Goal: Check status: Check status

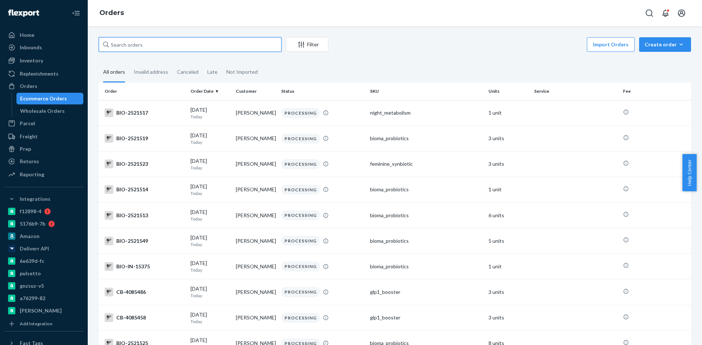
click at [142, 42] on input "text" at bounding box center [190, 44] width 183 height 15
paste input "2496084"
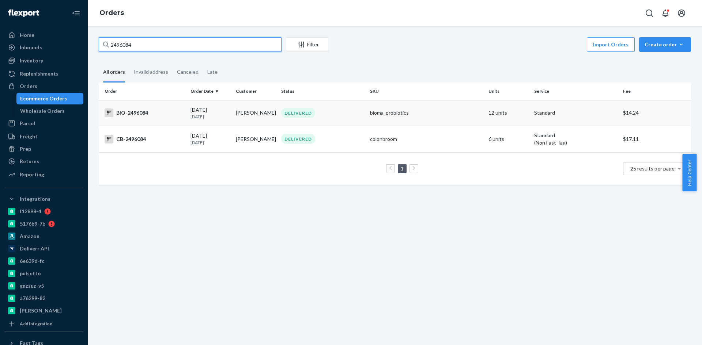
type input "2496084"
click at [125, 113] on div "BIO-2496084" at bounding box center [145, 113] width 80 height 9
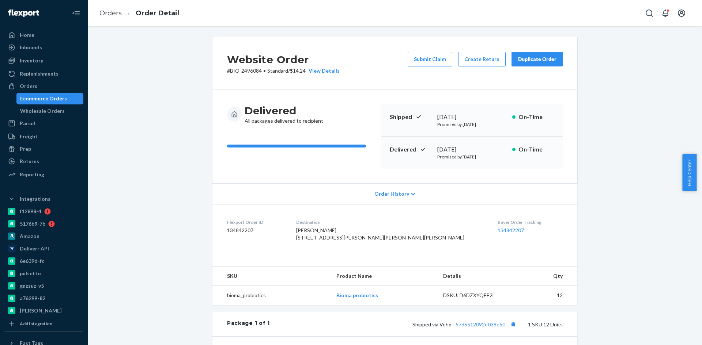
click at [242, 70] on p "# BIO-2496084 • Standard / $14.24 View Details" at bounding box center [283, 70] width 113 height 7
copy p "2496084"
click at [441, 147] on div "[DATE]" at bounding box center [471, 149] width 69 height 8
drag, startPoint x: 441, startPoint y: 147, endPoint x: 463, endPoint y: 140, distance: 23.5
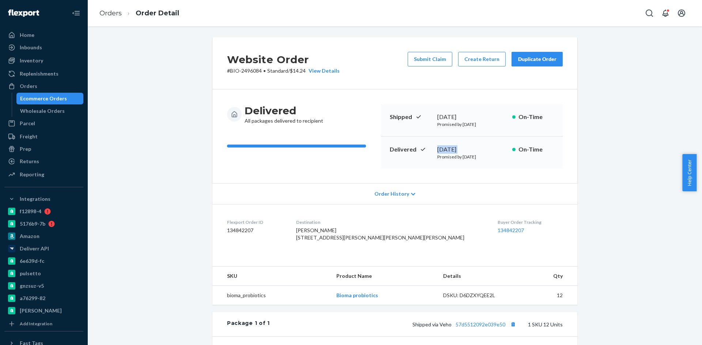
click at [475, 147] on div "[DATE]" at bounding box center [471, 149] width 69 height 8
copy div "[DATE]"
click at [53, 96] on div "Ecommerce Orders" at bounding box center [43, 98] width 47 height 7
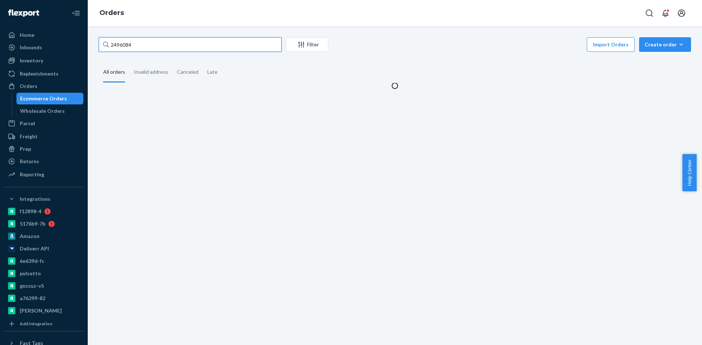
click at [128, 44] on input "2496084" at bounding box center [190, 44] width 183 height 15
paste input "2513869"
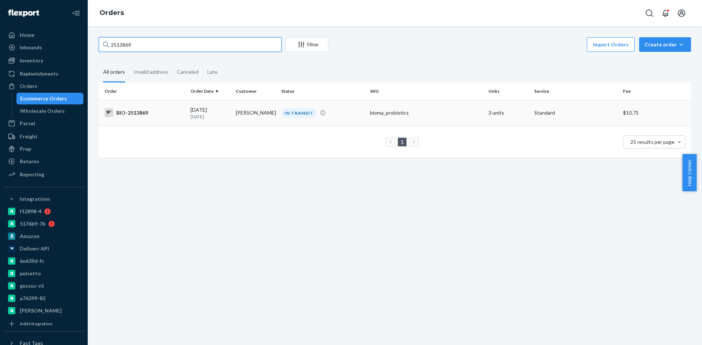
type input "2513869"
click at [130, 109] on div "BIO-2513869" at bounding box center [145, 113] width 80 height 9
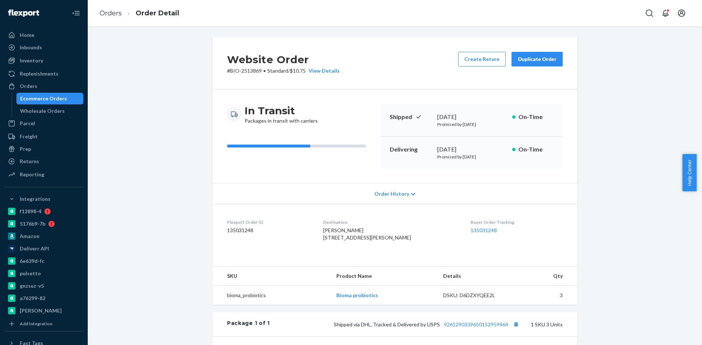
click at [246, 71] on p "# BIO-2513869 • Standard / $10.75 View Details" at bounding box center [283, 70] width 113 height 7
copy p "2513869"
click at [231, 69] on p "# BIO-2513869 • Standard / $10.75 View Details" at bounding box center [283, 70] width 113 height 7
drag, startPoint x: 231, startPoint y: 69, endPoint x: 250, endPoint y: 69, distance: 19.7
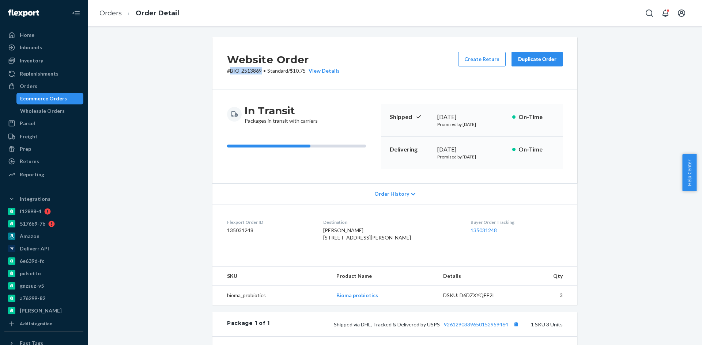
click at [250, 69] on p "# BIO-2513869 • Standard / $10.75 View Details" at bounding box center [283, 70] width 113 height 7
copy p "BIO-2513869"
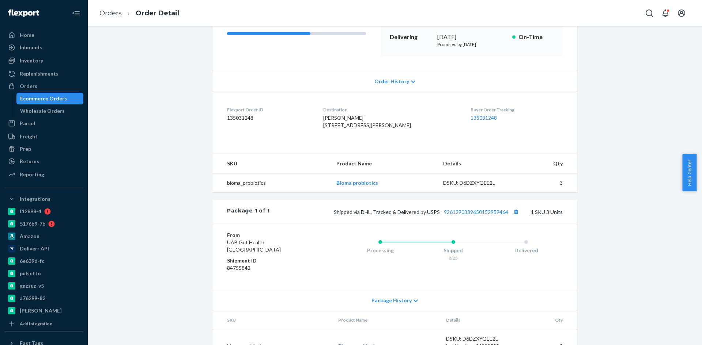
scroll to position [146, 0]
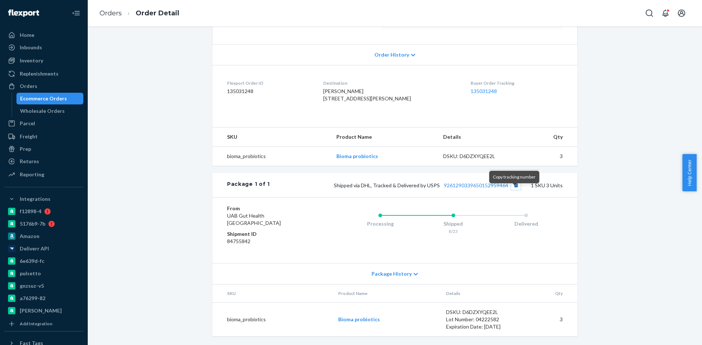
click at [515, 190] on button "Copy tracking number" at bounding box center [516, 186] width 10 height 10
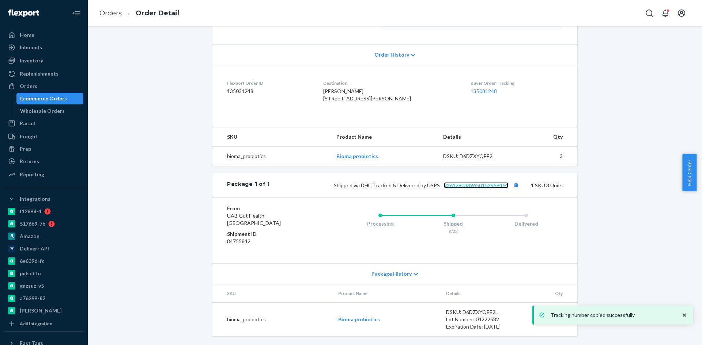
click at [487, 189] on link "9261290339650152959464" at bounding box center [476, 185] width 64 height 6
click at [46, 96] on div "Ecommerce Orders" at bounding box center [43, 98] width 47 height 7
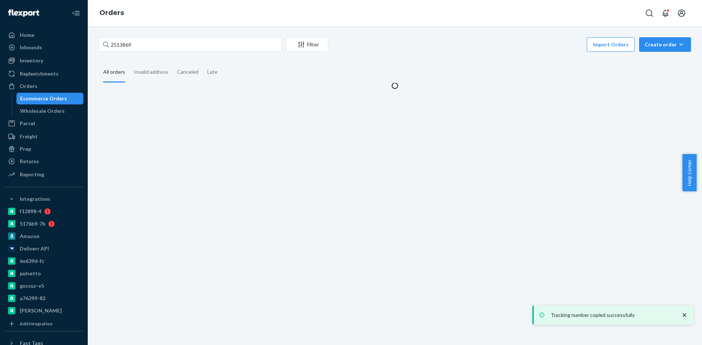
click at [156, 36] on div "2513869 Filter Import Orders Create order Ecommerce order Removal order All ord…" at bounding box center [395, 185] width 614 height 319
drag, startPoint x: 156, startPoint y: 36, endPoint x: 159, endPoint y: 46, distance: 10.3
click at [157, 35] on div "2513869 Filter Import Orders Create order Ecommerce order Removal order All ord…" at bounding box center [395, 185] width 614 height 319
click at [159, 47] on input "2513869" at bounding box center [190, 44] width 183 height 15
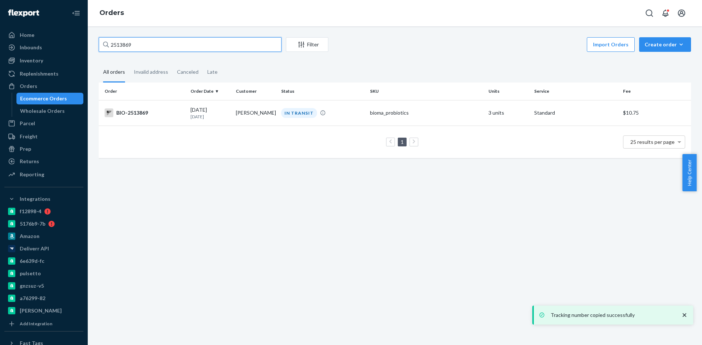
click at [160, 48] on input "2513869" at bounding box center [190, 44] width 183 height 15
click at [162, 48] on input "2513869" at bounding box center [190, 44] width 183 height 15
paste input "00784"
type input "2500784"
click at [130, 114] on div "BIO-2500784" at bounding box center [145, 113] width 80 height 9
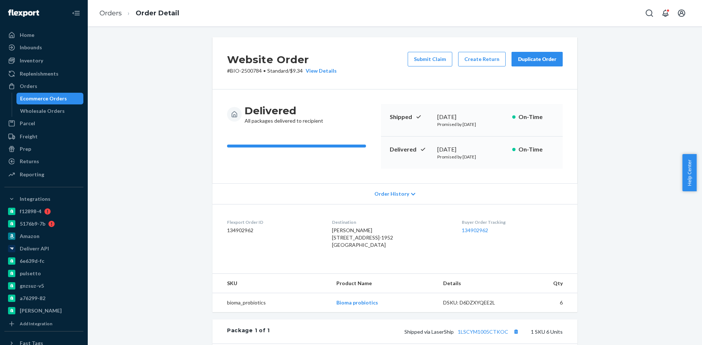
click at [339, 230] on span "[PERSON_NAME] [STREET_ADDRESS]-1952 [GEOGRAPHIC_DATA]" at bounding box center [362, 237] width 61 height 21
drag, startPoint x: 339, startPoint y: 230, endPoint x: 359, endPoint y: 232, distance: 20.5
click at [359, 232] on span "[PERSON_NAME] [STREET_ADDRESS]-1952 [GEOGRAPHIC_DATA]" at bounding box center [362, 237] width 61 height 21
copy span "[PERSON_NAME]"
click at [471, 62] on button "Create Return" at bounding box center [482, 59] width 48 height 15
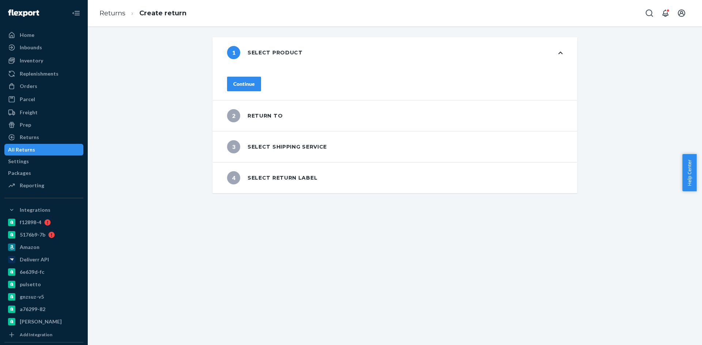
click at [261, 77] on button "Continue" at bounding box center [244, 84] width 34 height 15
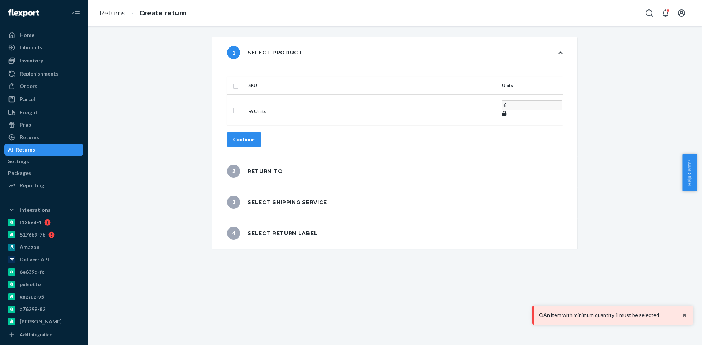
click at [245, 77] on th at bounding box center [236, 86] width 18 height 18
click at [239, 81] on input "checkbox" at bounding box center [236, 85] width 6 height 8
checkbox input "true"
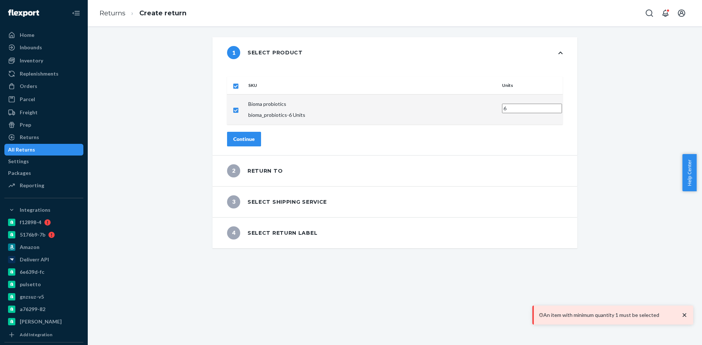
click at [255, 136] on div "Continue" at bounding box center [244, 139] width 22 height 7
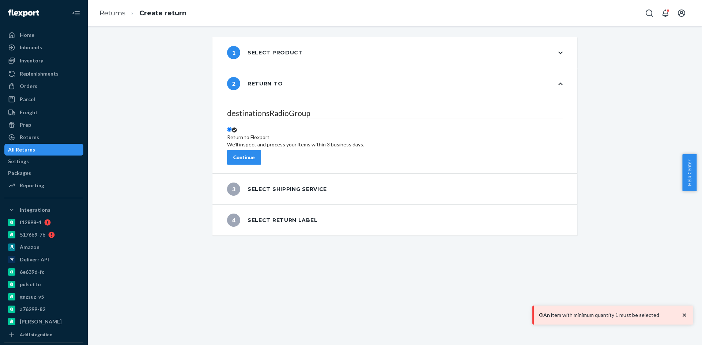
click at [255, 154] on div "Continue" at bounding box center [244, 157] width 22 height 7
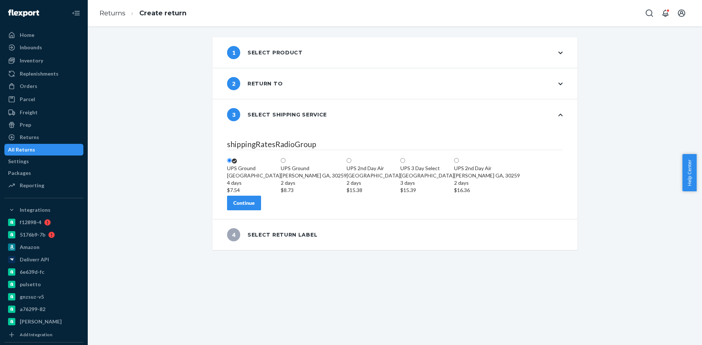
click at [255, 207] on div "Continue" at bounding box center [244, 203] width 22 height 7
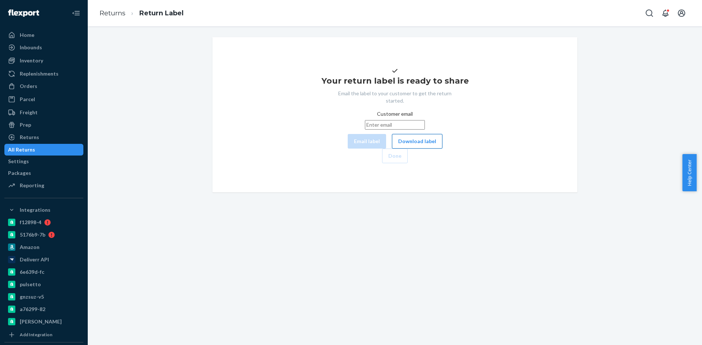
click at [392, 149] on button "Download label" at bounding box center [417, 141] width 50 height 15
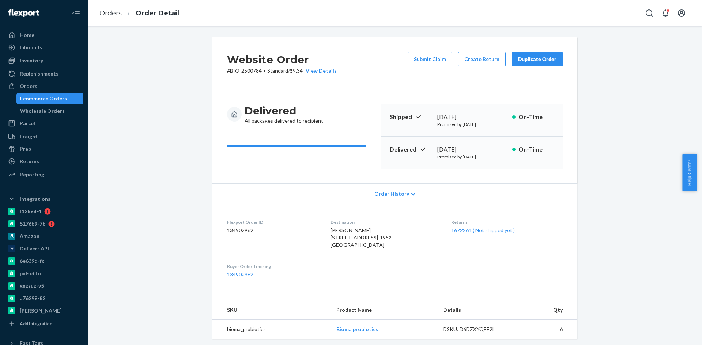
click at [45, 98] on div "Ecommerce Orders" at bounding box center [43, 98] width 47 height 7
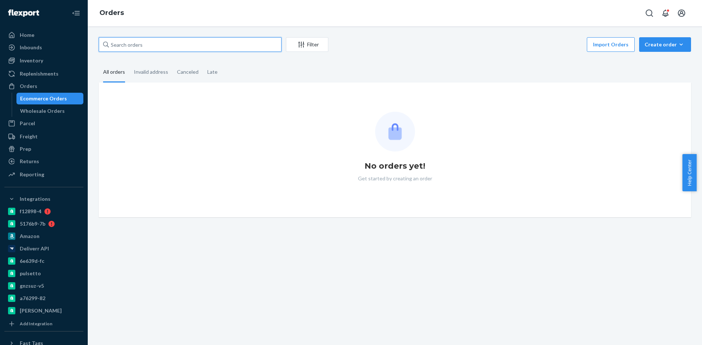
click at [188, 41] on input "text" at bounding box center [190, 44] width 183 height 15
paste input "2508851"
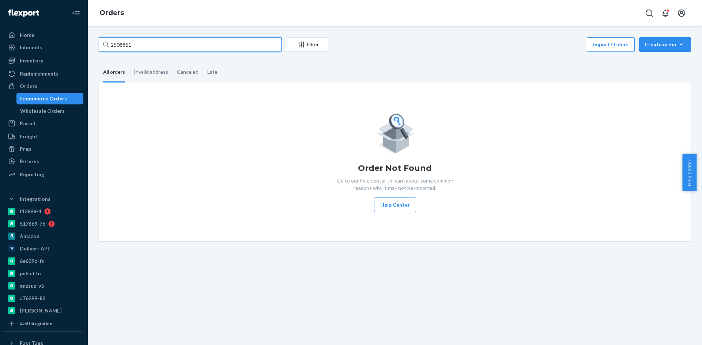
drag, startPoint x: 121, startPoint y: 45, endPoint x: 99, endPoint y: 45, distance: 21.6
click at [100, 45] on input "2508851" at bounding box center [190, 44] width 183 height 15
type input "2508851"
click at [40, 102] on div "Ecommerce Orders" at bounding box center [50, 99] width 66 height 10
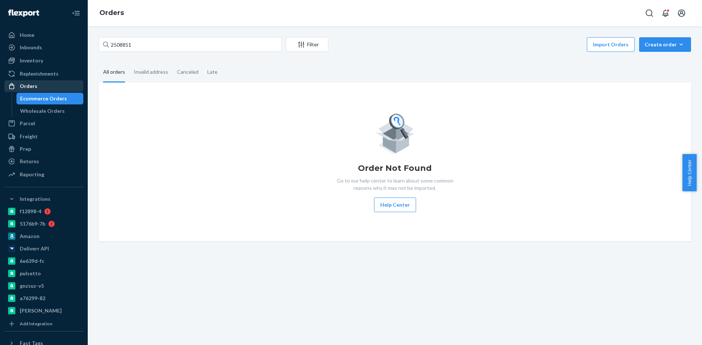
click at [33, 86] on div "Orders" at bounding box center [29, 86] width 18 height 7
click at [26, 85] on div "Orders" at bounding box center [29, 86] width 18 height 7
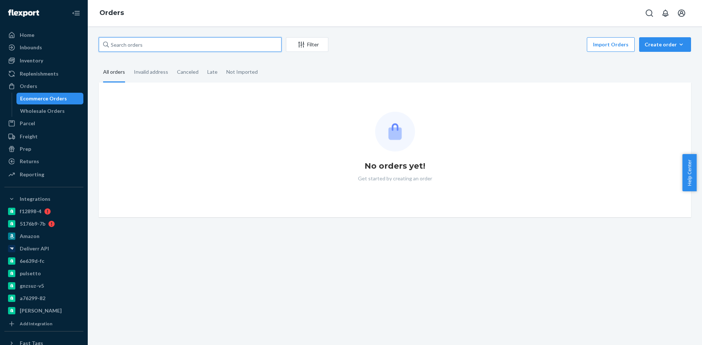
click at [167, 48] on input "text" at bounding box center [190, 44] width 183 height 15
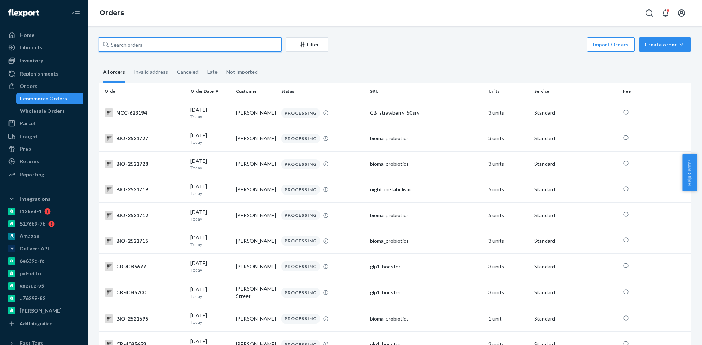
paste input "Stephanie Wintz"
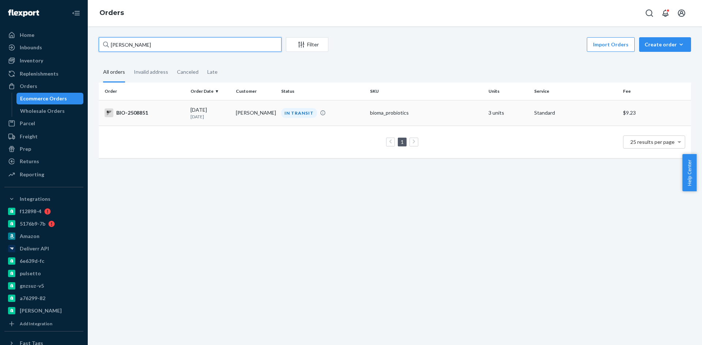
type input "Stephanie Wintz"
click at [138, 111] on div "BIO-2508851" at bounding box center [145, 113] width 80 height 9
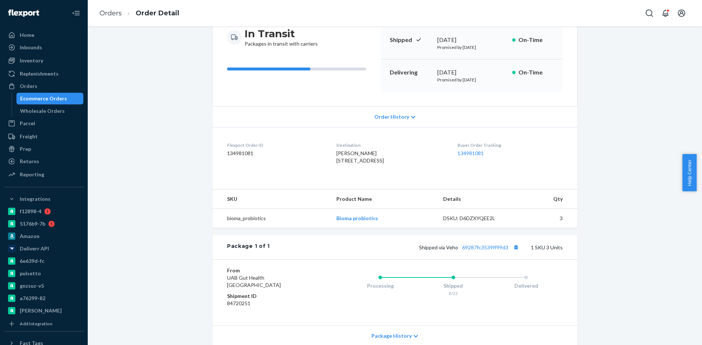
scroll to position [110, 0]
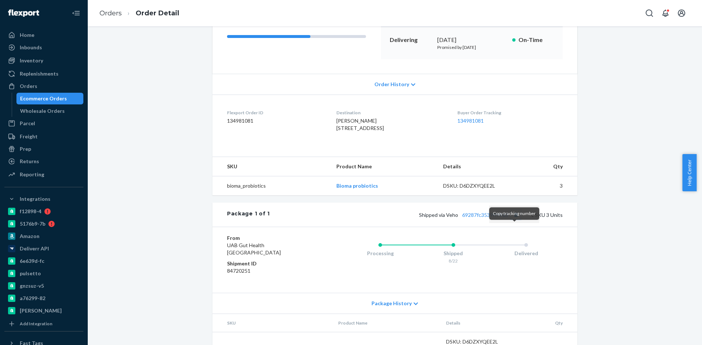
click at [513, 220] on button "Copy tracking number" at bounding box center [516, 215] width 10 height 10
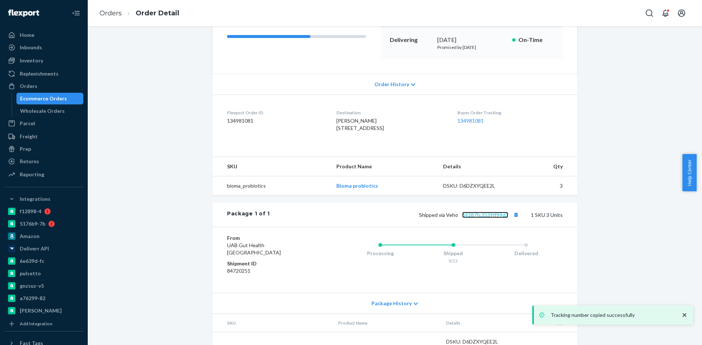
click at [487, 218] on link "69287fc3539ff99d3" at bounding box center [485, 215] width 46 height 6
click at [53, 96] on div "Ecommerce Orders" at bounding box center [43, 98] width 47 height 7
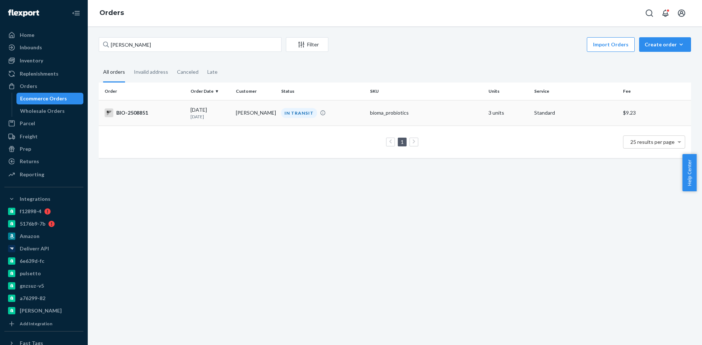
click at [118, 116] on div "BIO-2508851" at bounding box center [145, 113] width 80 height 9
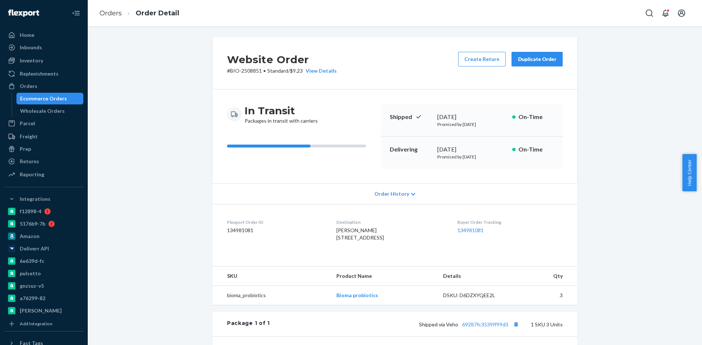
scroll to position [37, 0]
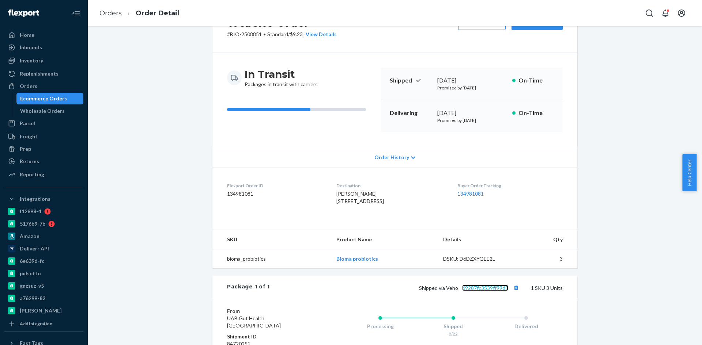
click at [478, 291] on link "69287fc3539ff99d3" at bounding box center [485, 288] width 46 height 6
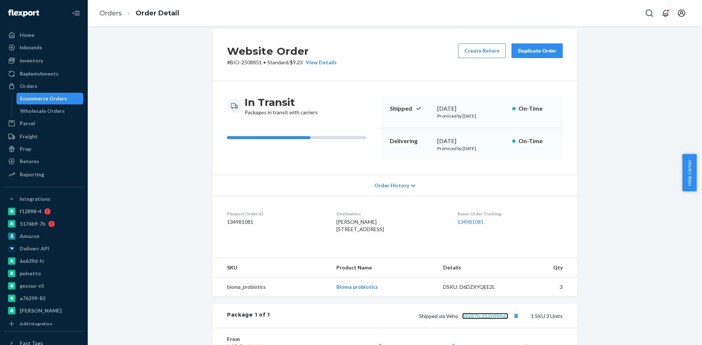
scroll to position [0, 0]
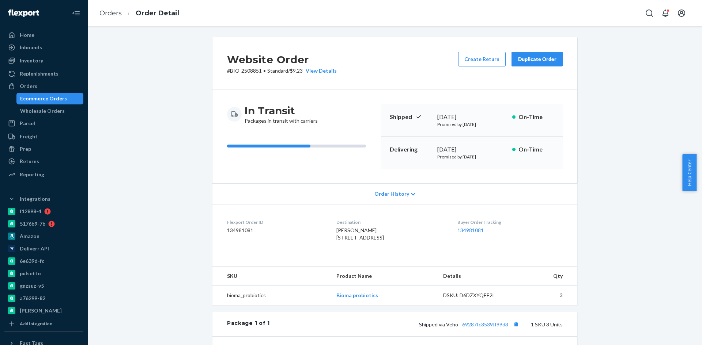
click at [230, 69] on p "# BIO-2508851 • Standard / $9.23 View Details" at bounding box center [282, 70] width 110 height 7
drag, startPoint x: 230, startPoint y: 69, endPoint x: 246, endPoint y: 71, distance: 15.9
click at [246, 71] on p "# BIO-2508851 • Standard / $9.23 View Details" at bounding box center [282, 70] width 110 height 7
copy p "BIO-2508851"
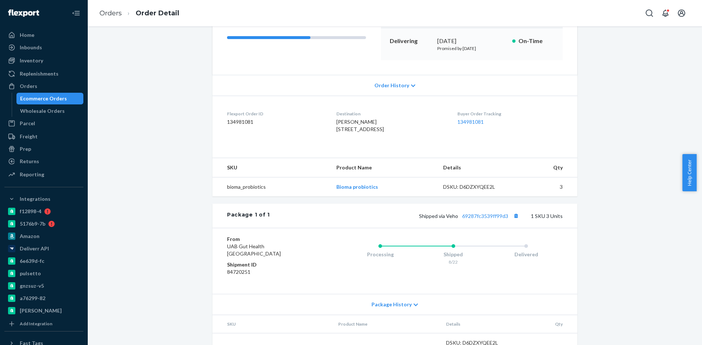
scroll to position [110, 0]
click at [516, 224] on div "Package 1 of 1 Shipped via Veho 69287fc3539ff99d3 1 SKU 3 Units" at bounding box center [394, 215] width 365 height 24
click at [516, 220] on button "Copy tracking number" at bounding box center [516, 215] width 10 height 10
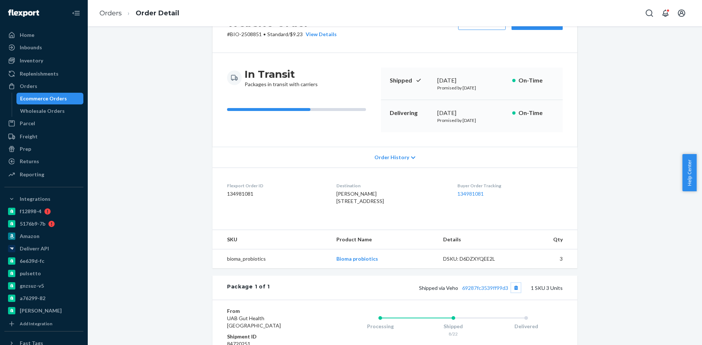
scroll to position [0, 0]
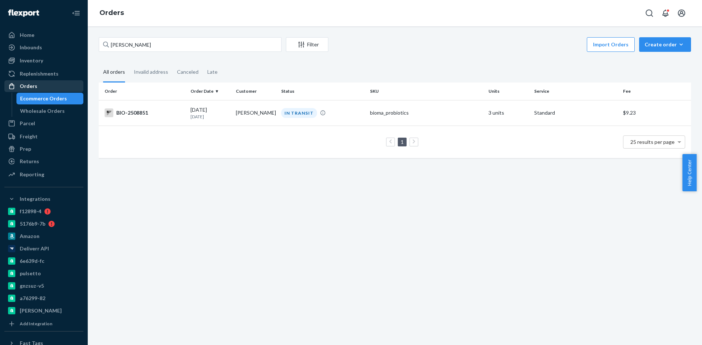
click at [37, 87] on div "Orders" at bounding box center [43, 86] width 77 height 10
click at [23, 84] on div "Orders" at bounding box center [29, 86] width 18 height 7
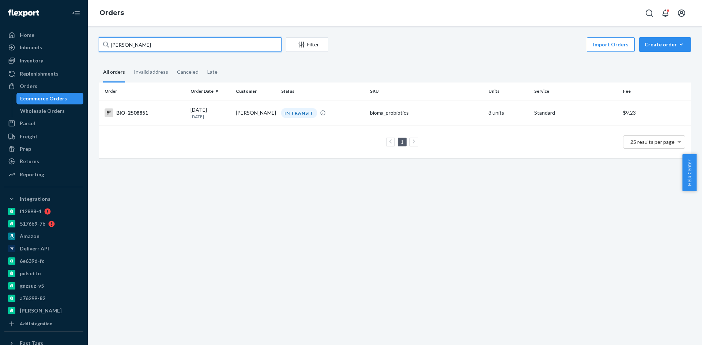
click at [126, 41] on input "Stephanie Wintz" at bounding box center [190, 44] width 183 height 15
paste input "Kriendy Klein Kriendy"
type input "Kriendy Klein Kriendy"
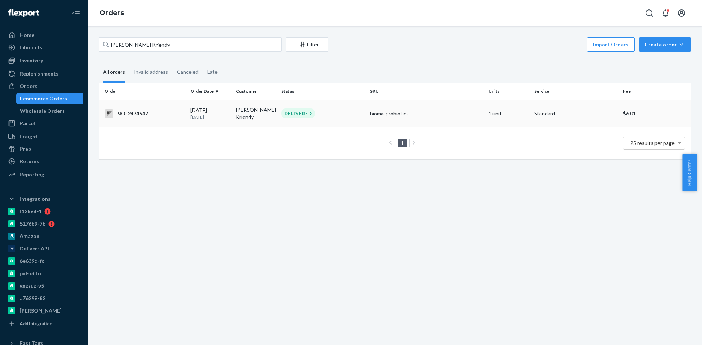
click at [135, 111] on div "BIO-2474547" at bounding box center [145, 113] width 80 height 9
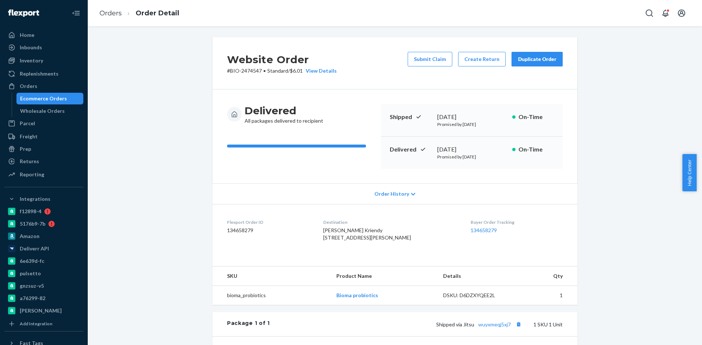
click at [338, 229] on span "Kriendy Klein Kriendy 153 Hewes St Apt 1 Brooklyn, NY 11211-8479 US" at bounding box center [367, 234] width 88 height 14
click at [330, 228] on span "Kriendy Klein Kriendy 153 Hewes St Apt 1 Brooklyn, NY 11211-8479 US" at bounding box center [367, 234] width 88 height 14
copy span "Kriendy"
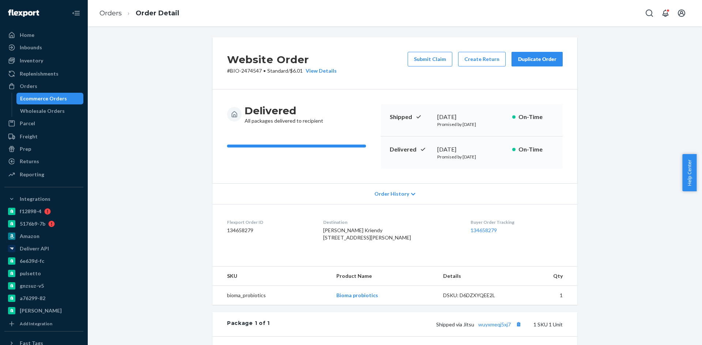
click at [442, 151] on div "[DATE]" at bounding box center [471, 149] width 69 height 8
drag, startPoint x: 442, startPoint y: 151, endPoint x: 476, endPoint y: 153, distance: 34.0
click at [476, 153] on div "[DATE]" at bounding box center [471, 149] width 69 height 8
copy div "[DATE]"
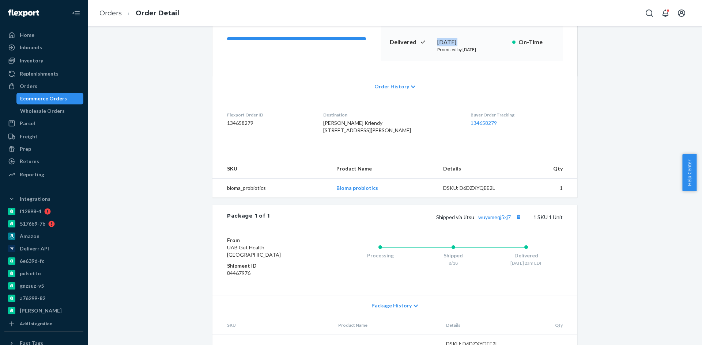
scroll to position [110, 0]
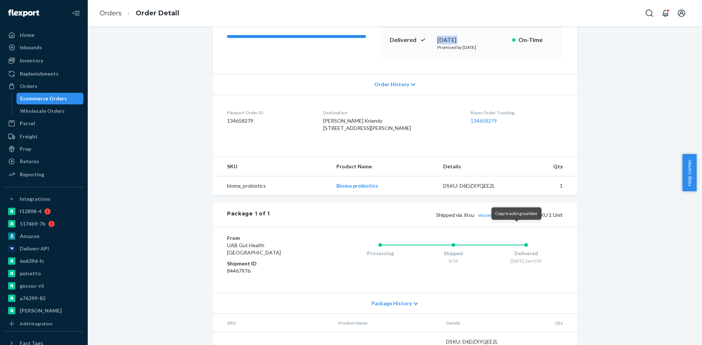
click at [516, 220] on button "Copy tracking number" at bounding box center [518, 215] width 10 height 10
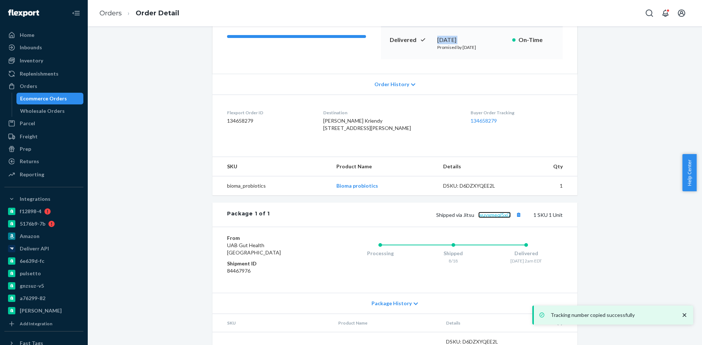
click at [496, 218] on link "wuyxmeqj5xj7" at bounding box center [494, 215] width 33 height 6
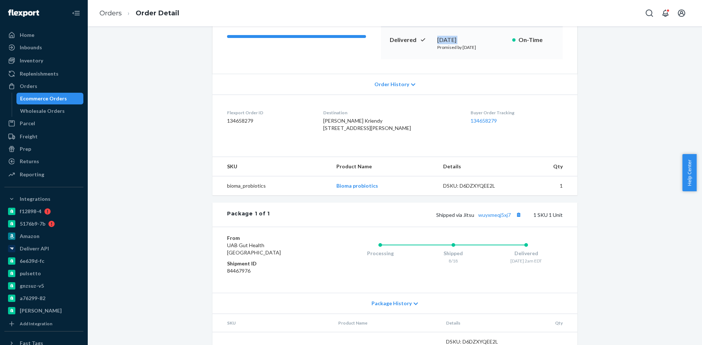
drag, startPoint x: 30, startPoint y: 98, endPoint x: 58, endPoint y: 94, distance: 28.4
click at [30, 98] on div "Ecommerce Orders" at bounding box center [43, 98] width 47 height 7
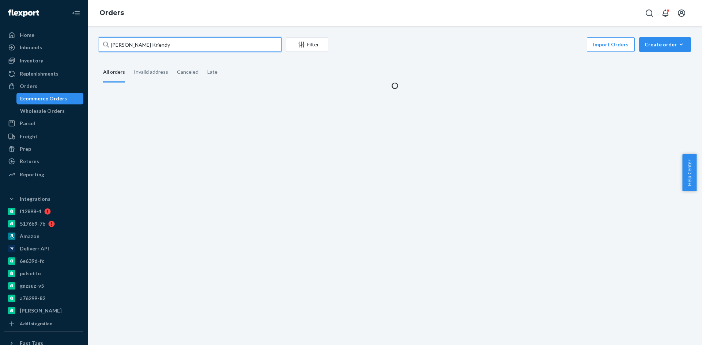
click at [150, 46] on input "Kriendy Klein Kriendy" at bounding box center [190, 44] width 183 height 15
paste input "2474547"
click at [150, 46] on input "Kriendy Klein Kriendy" at bounding box center [190, 44] width 183 height 15
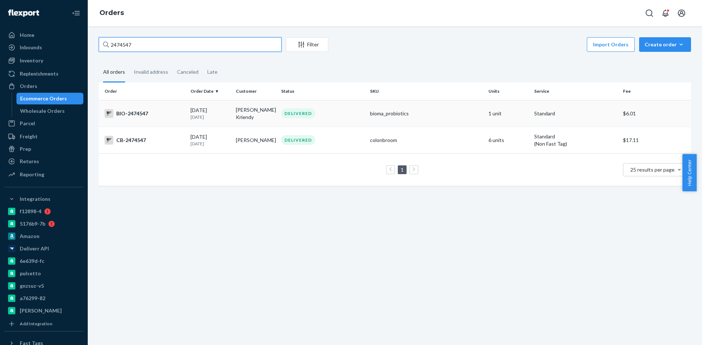
type input "2474547"
click at [122, 114] on div "BIO-2474547" at bounding box center [145, 113] width 80 height 9
